Goal: Information Seeking & Learning: Check status

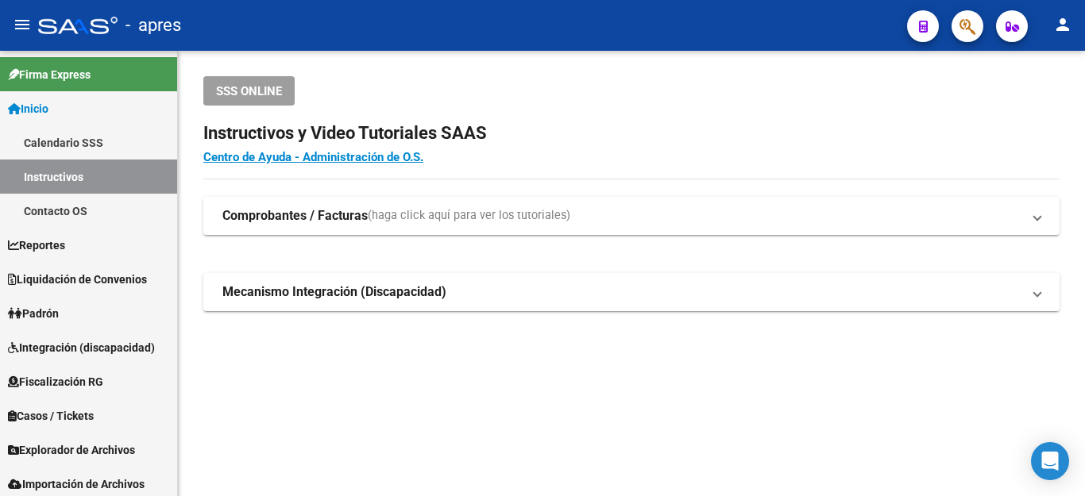
click at [961, 39] on span "button" at bounding box center [967, 26] width 16 height 33
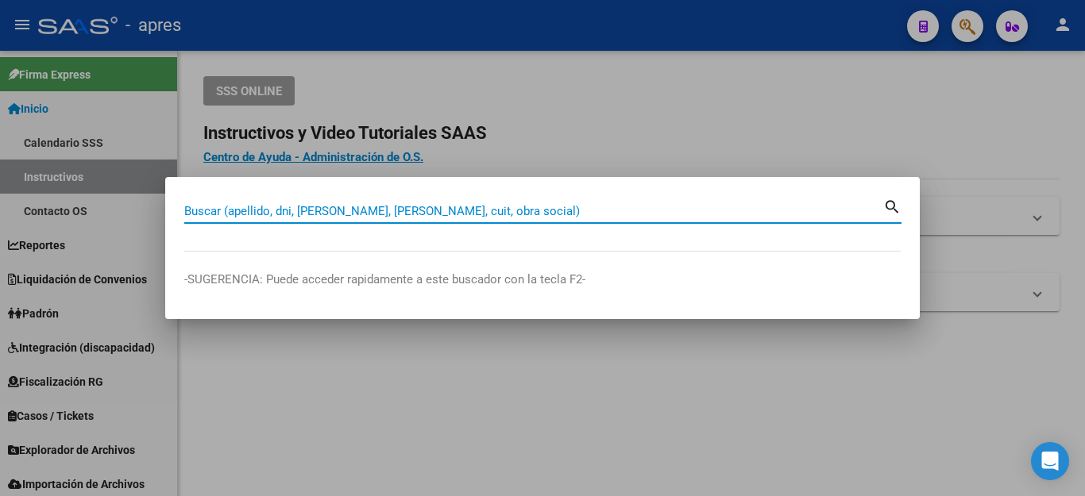
paste input "27304601634"
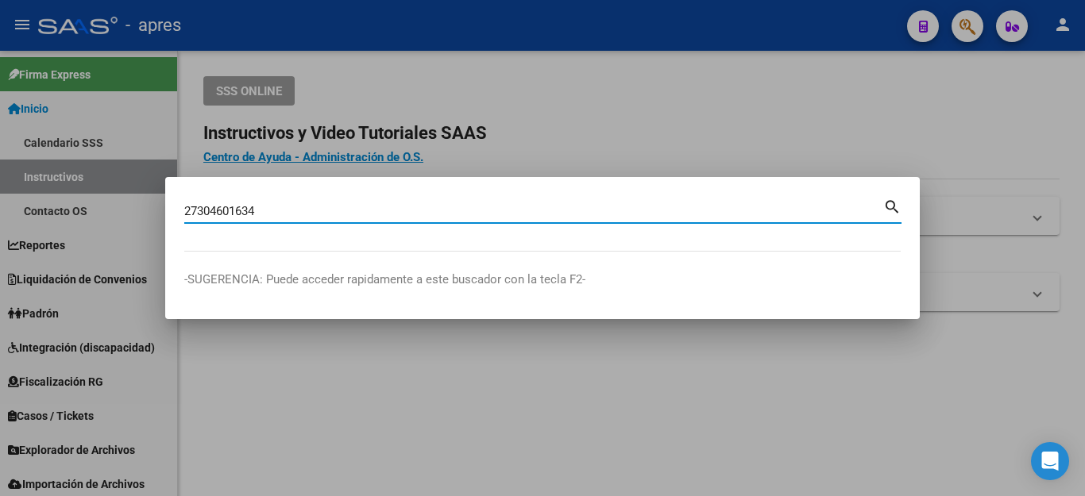
type input "27304601634"
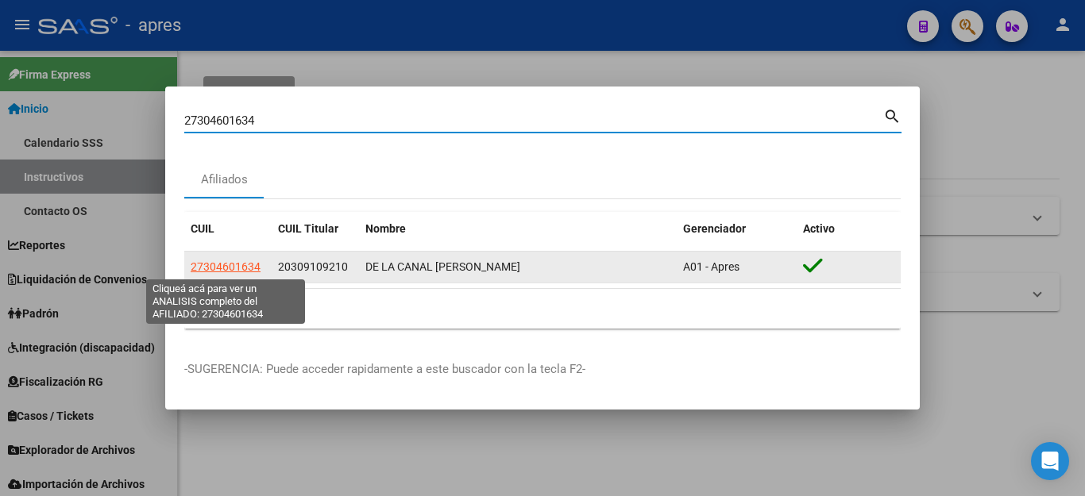
click at [233, 265] on span "27304601634" at bounding box center [226, 267] width 70 height 13
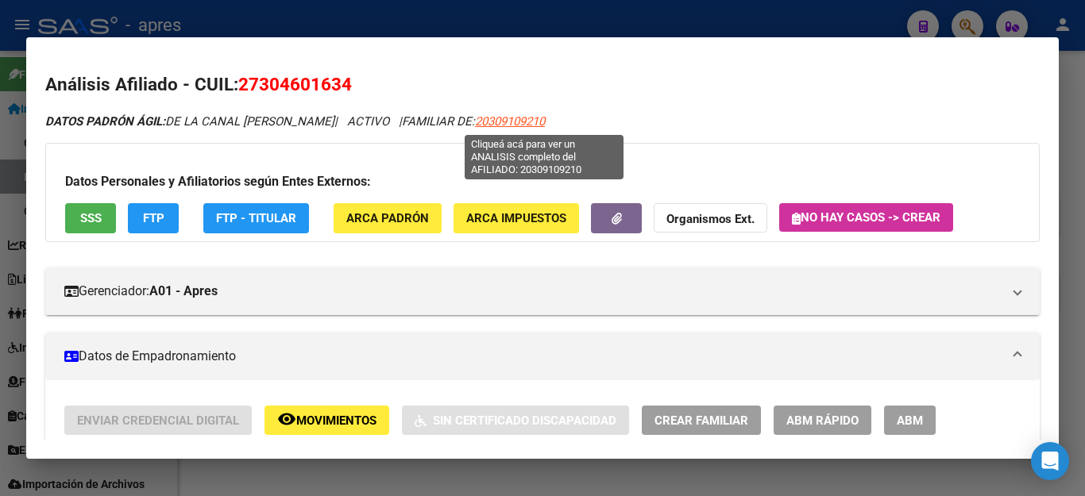
click at [543, 118] on span "20309109210" at bounding box center [510, 121] width 70 height 14
type textarea "20309109210"
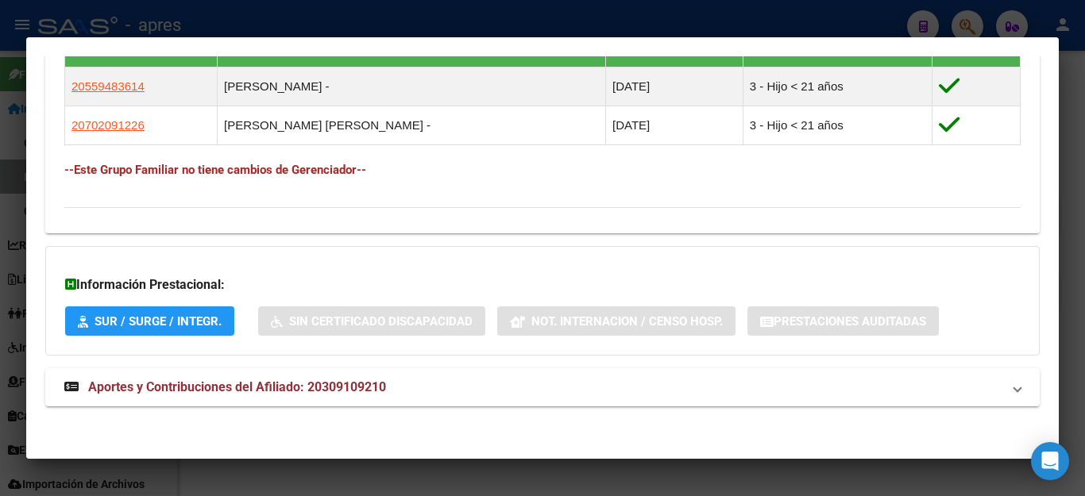
scroll to position [918, 0]
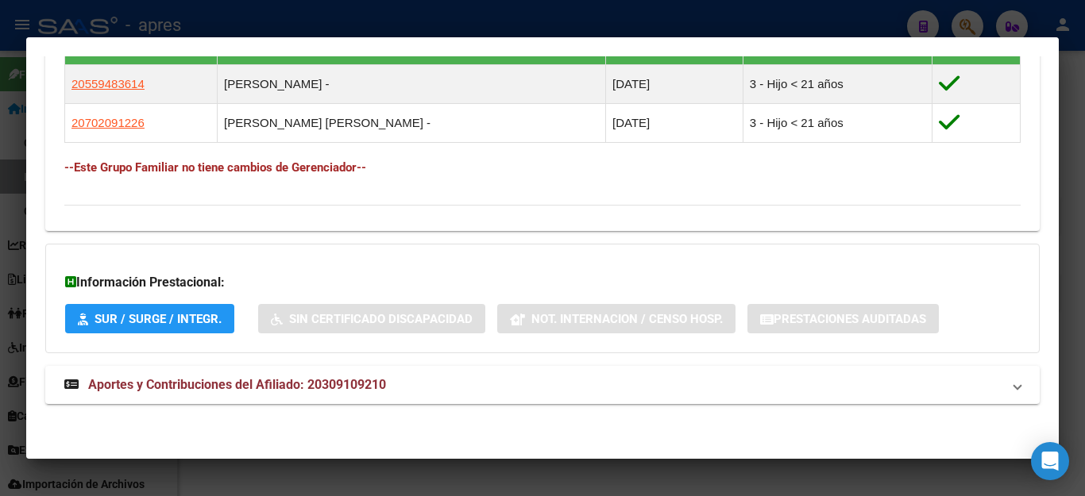
click at [770, 478] on div at bounding box center [542, 248] width 1085 height 496
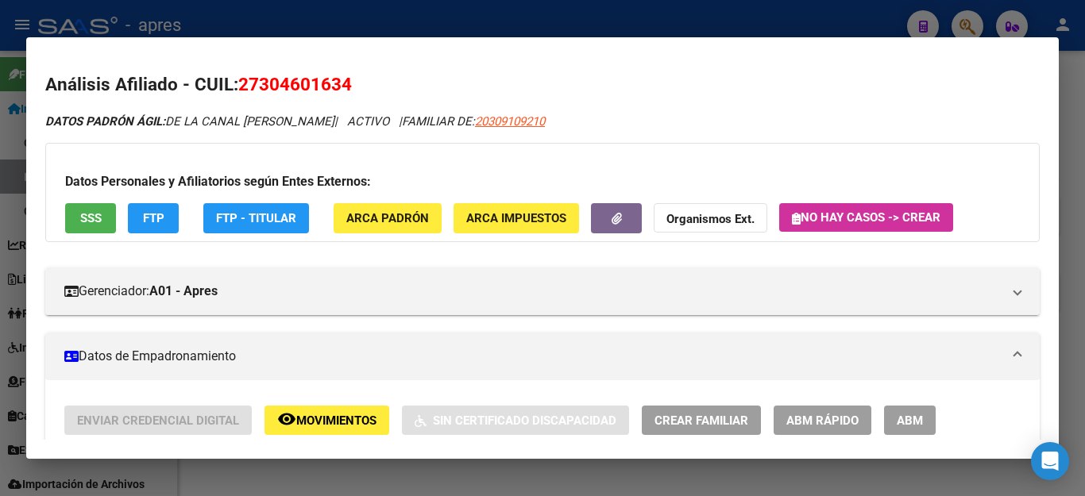
click at [770, 478] on div at bounding box center [542, 248] width 1085 height 496
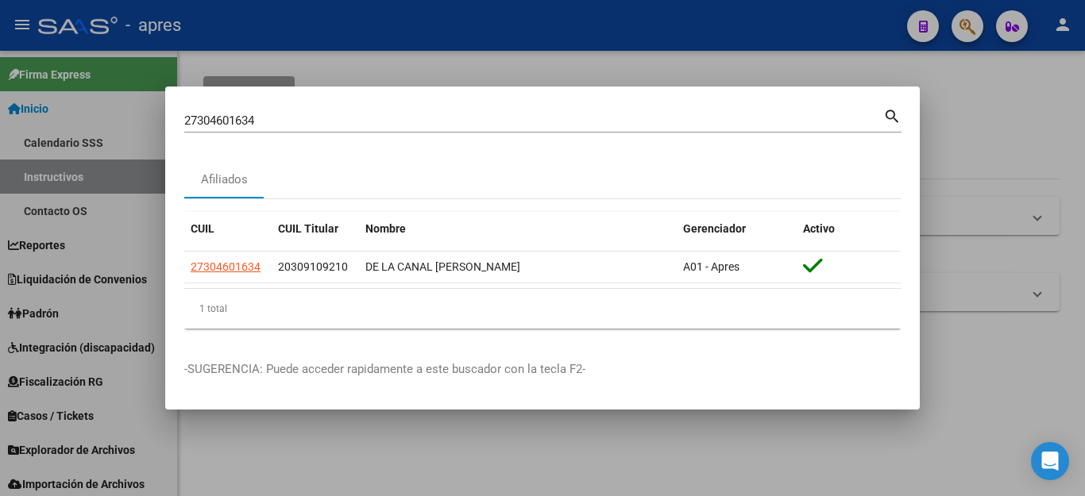
click at [1007, 102] on div at bounding box center [542, 248] width 1085 height 496
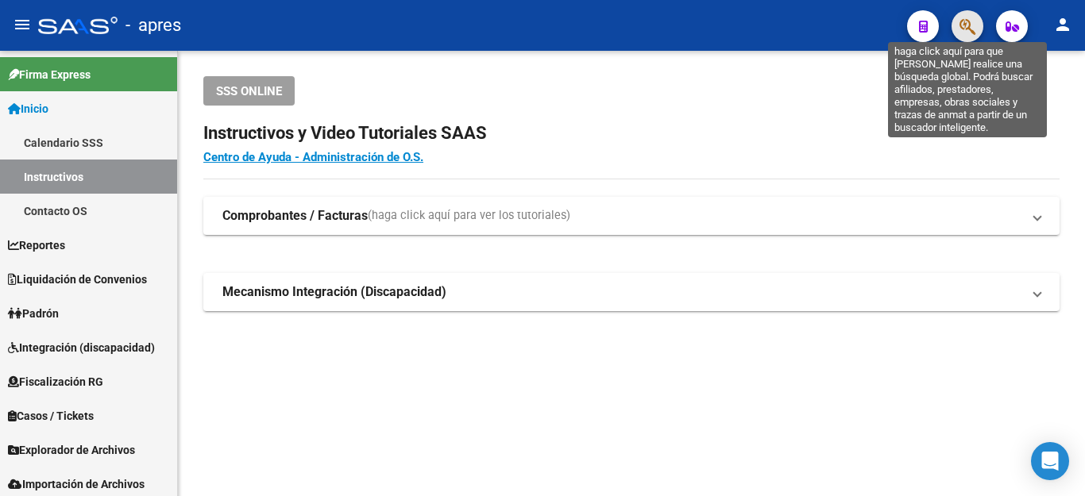
click at [966, 27] on icon "button" at bounding box center [967, 26] width 16 height 18
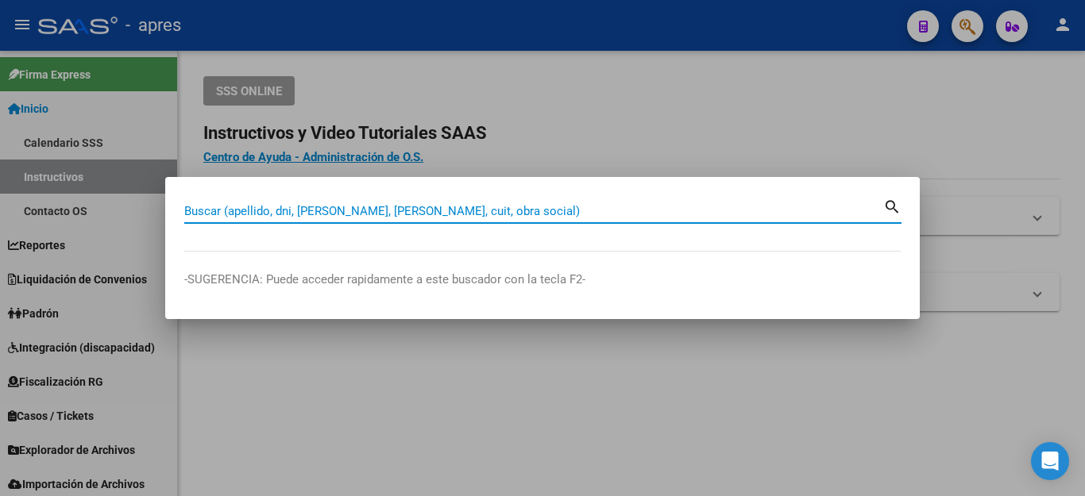
paste input "27357188402"
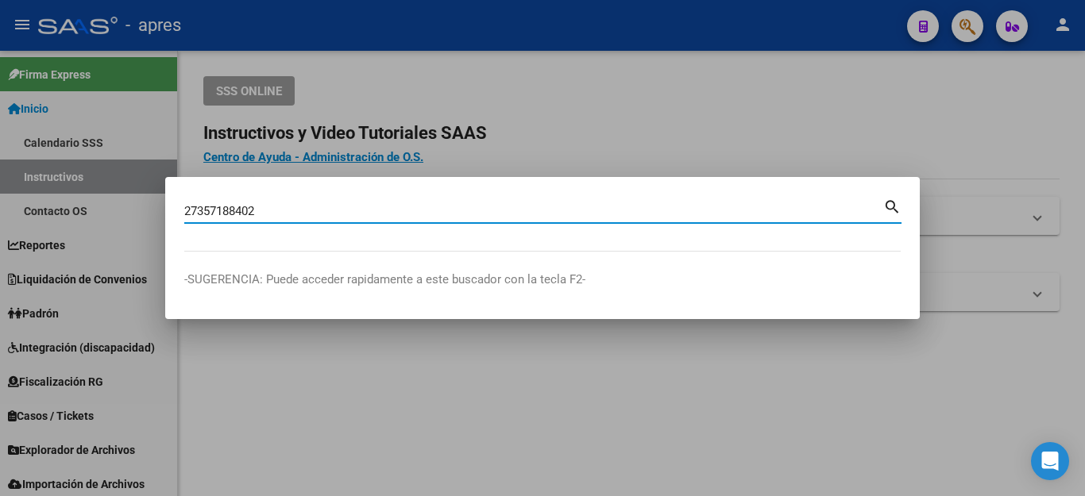
type input "27357188402"
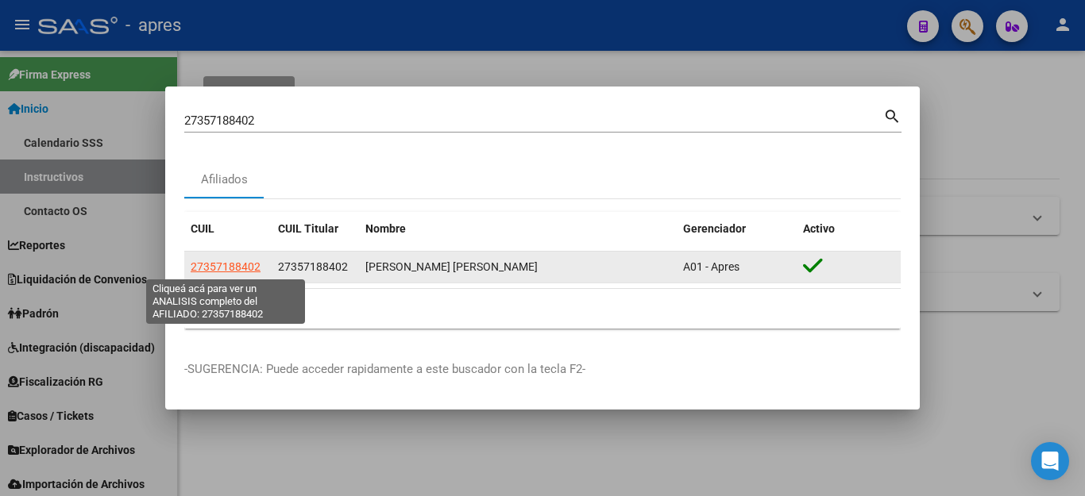
click at [242, 267] on span "27357188402" at bounding box center [226, 267] width 70 height 13
type textarea "27357188402"
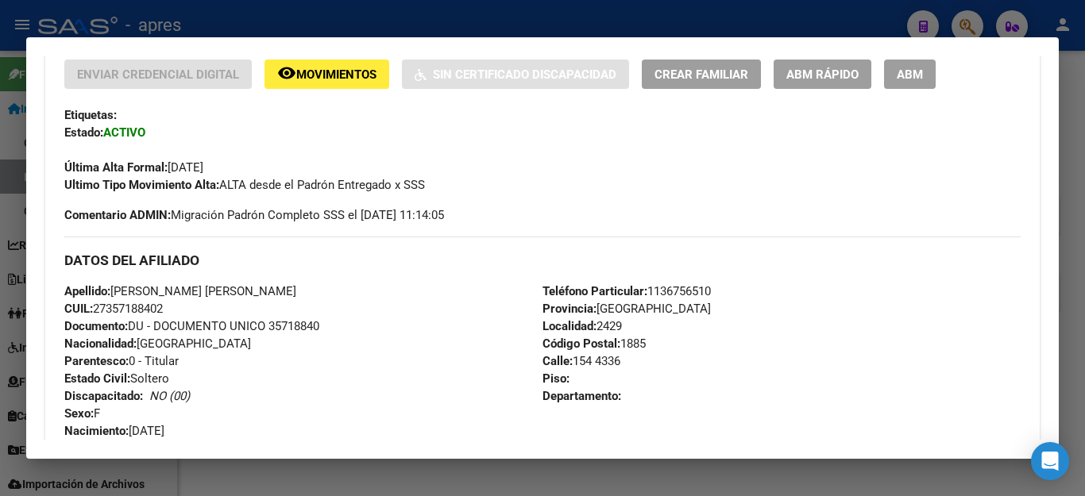
scroll to position [267, 0]
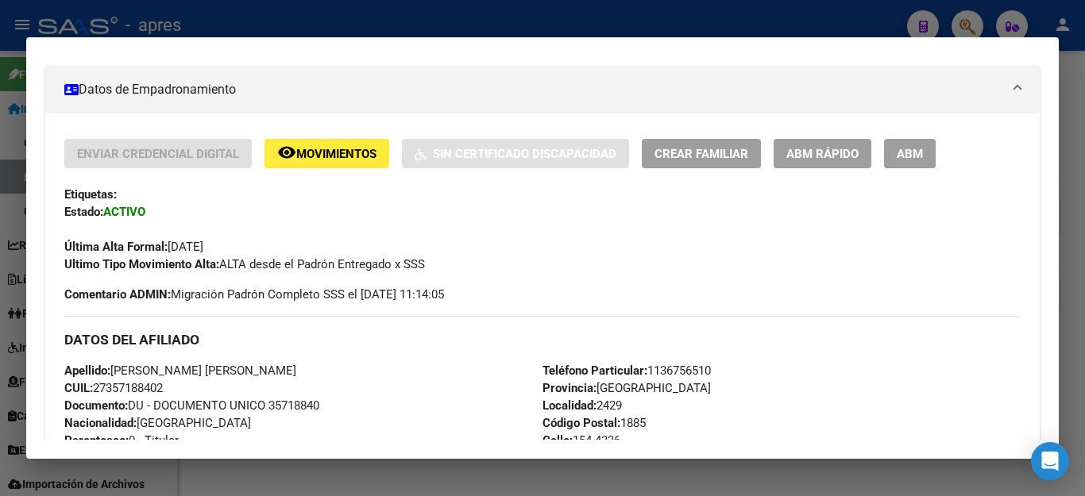
click at [309, 161] on span "Movimientos" at bounding box center [336, 154] width 80 height 14
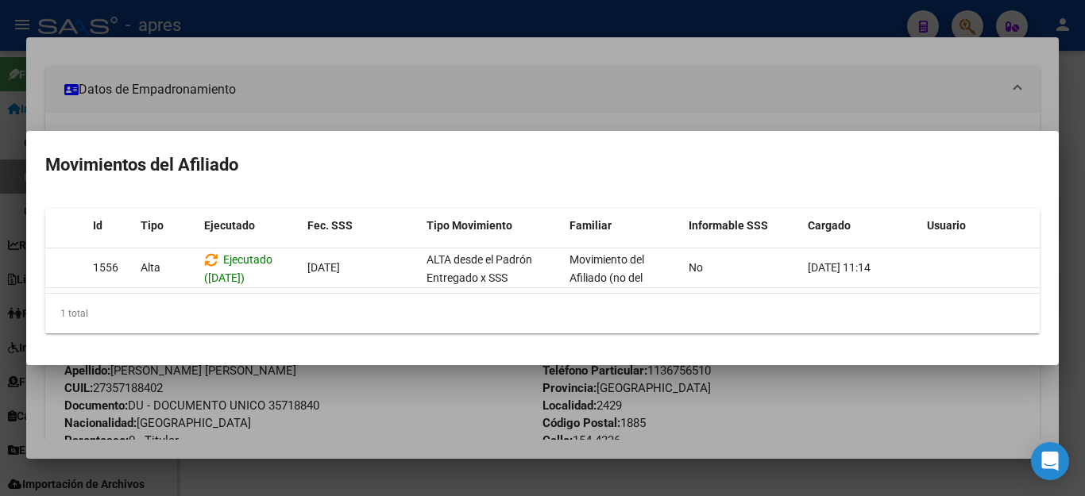
scroll to position [0, 0]
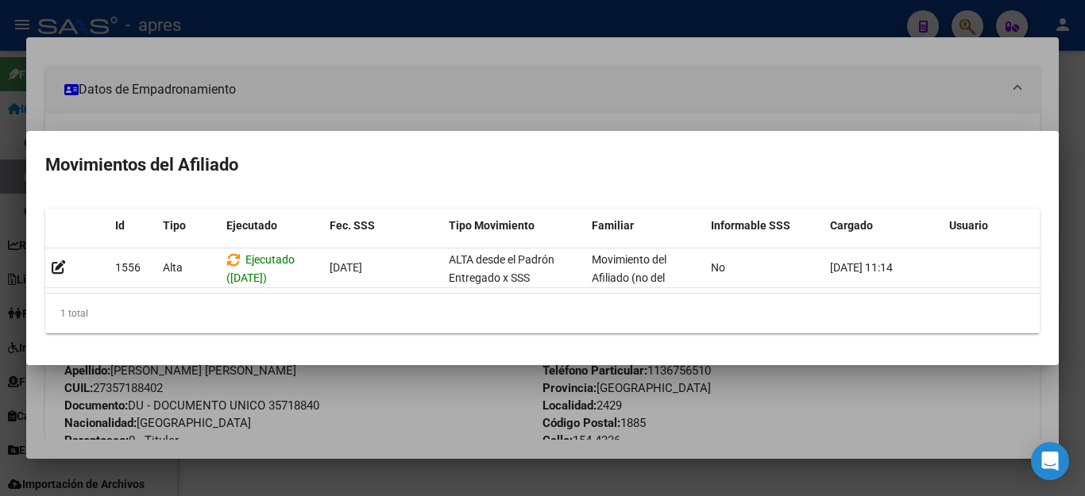
click at [438, 444] on div at bounding box center [542, 248] width 1085 height 496
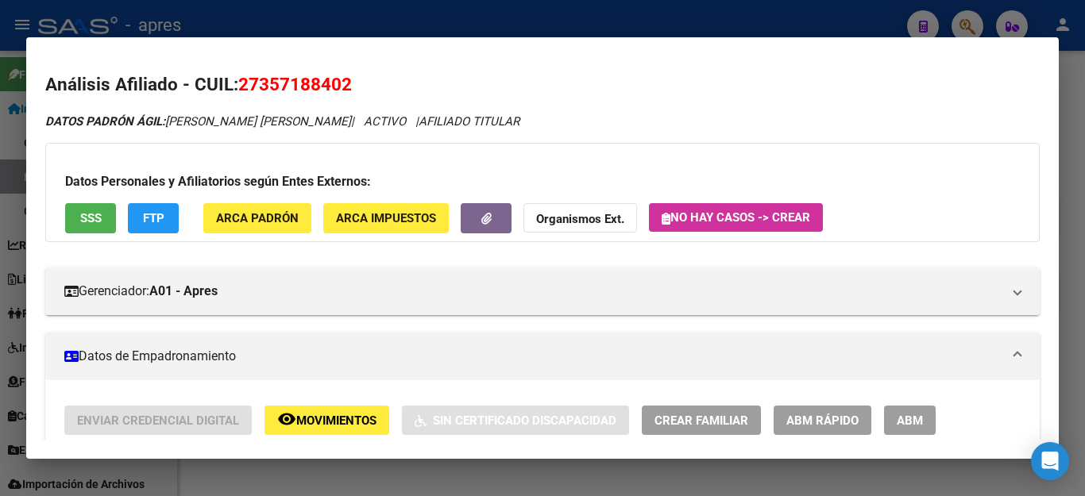
click at [92, 219] on span "SSS" at bounding box center [90, 219] width 21 height 14
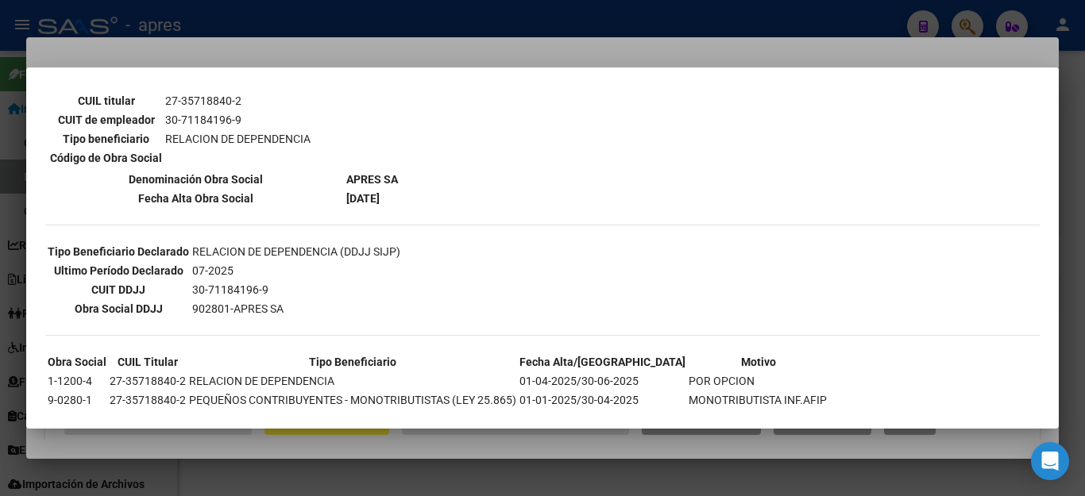
scroll to position [370, 0]
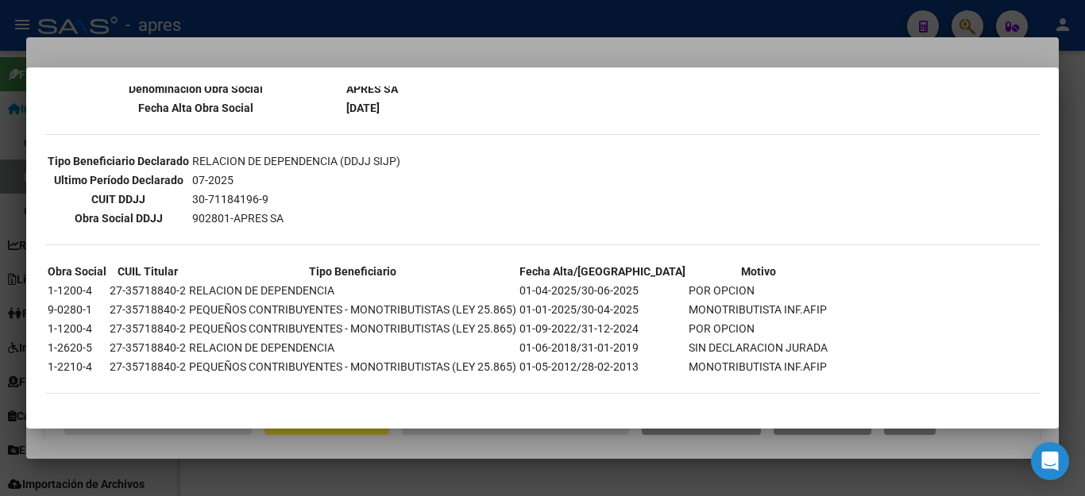
click at [376, 464] on div at bounding box center [542, 248] width 1085 height 496
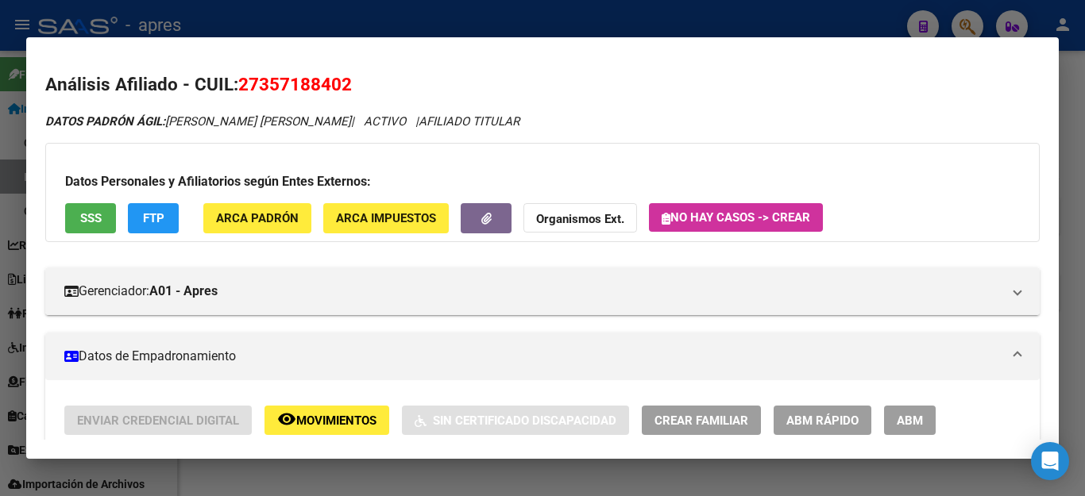
click at [481, 473] on div at bounding box center [542, 248] width 1085 height 496
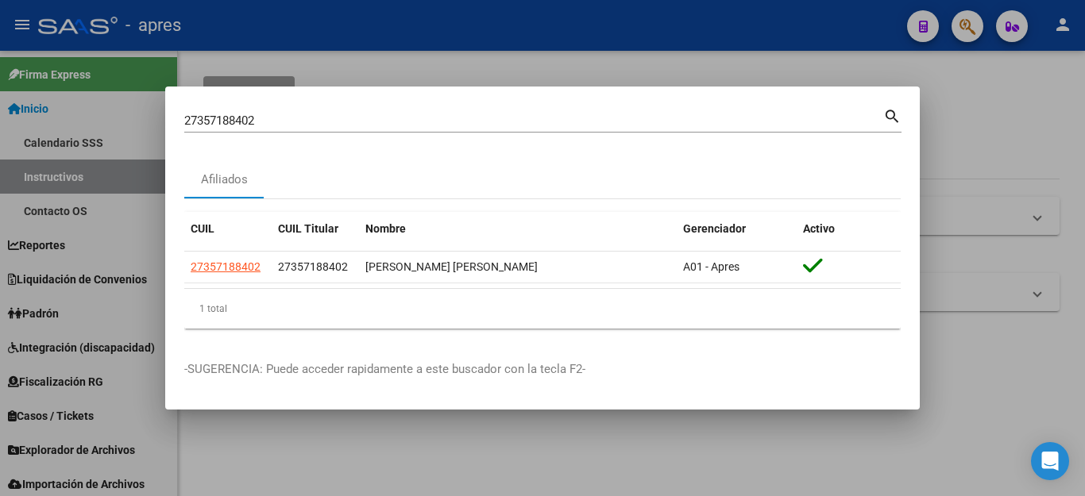
click at [338, 59] on div at bounding box center [542, 248] width 1085 height 496
